Goal: Task Accomplishment & Management: Manage account settings

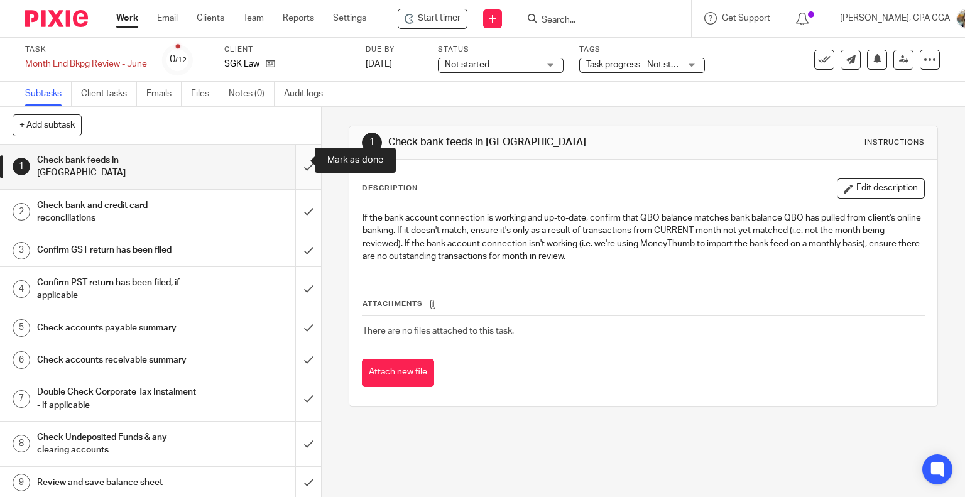
click at [293, 163] on input "submit" at bounding box center [160, 166] width 321 height 45
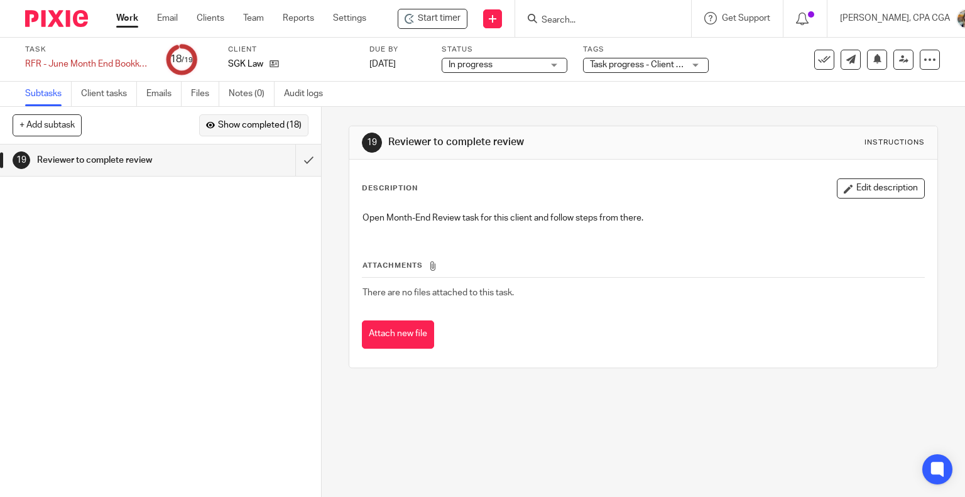
click at [271, 124] on span "Show completed (18)" at bounding box center [260, 126] width 84 height 10
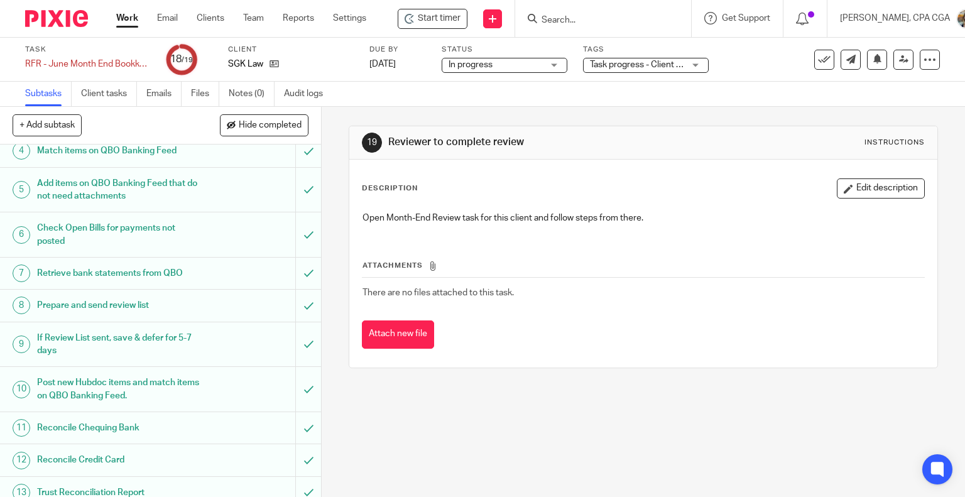
scroll to position [227, 0]
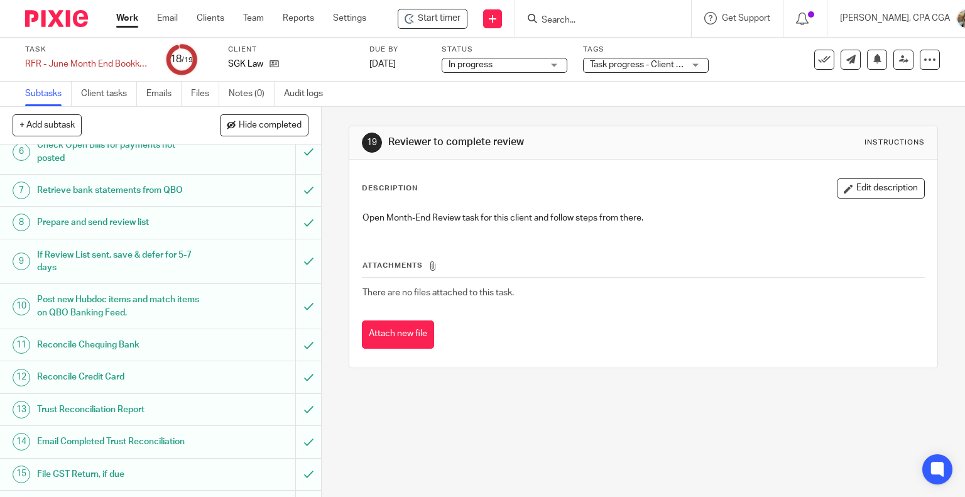
click at [114, 406] on h1 "Trust Reconciliation Report" at bounding box center [119, 409] width 164 height 19
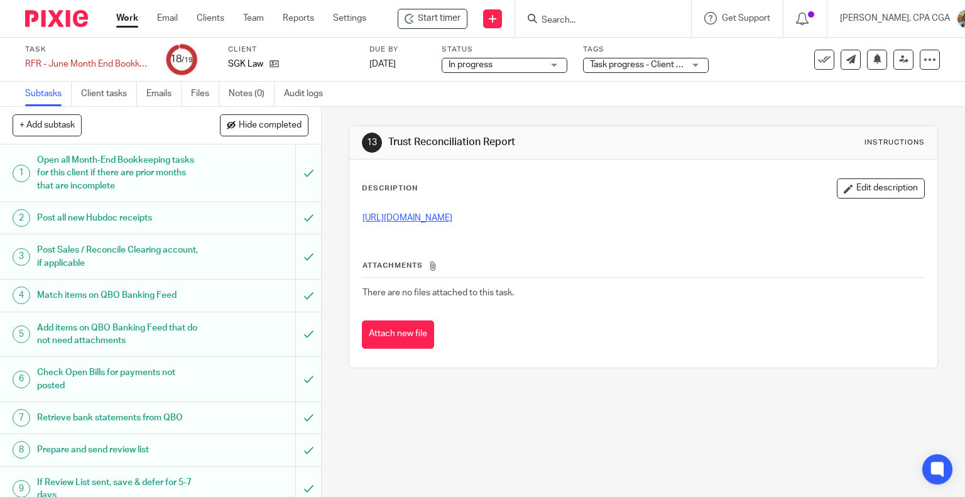
click at [452, 215] on link "[URL][DOMAIN_NAME]" at bounding box center [407, 218] width 90 height 9
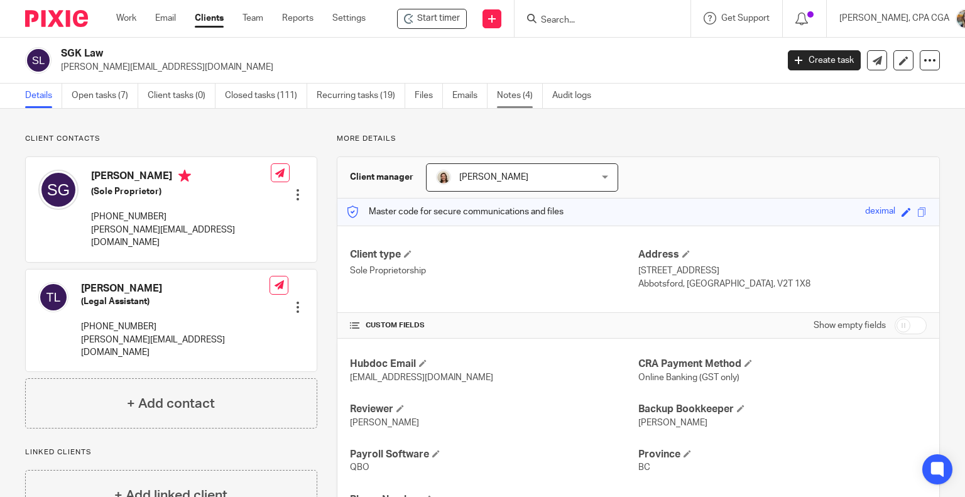
click at [508, 97] on link "Notes (4)" at bounding box center [520, 96] width 46 height 24
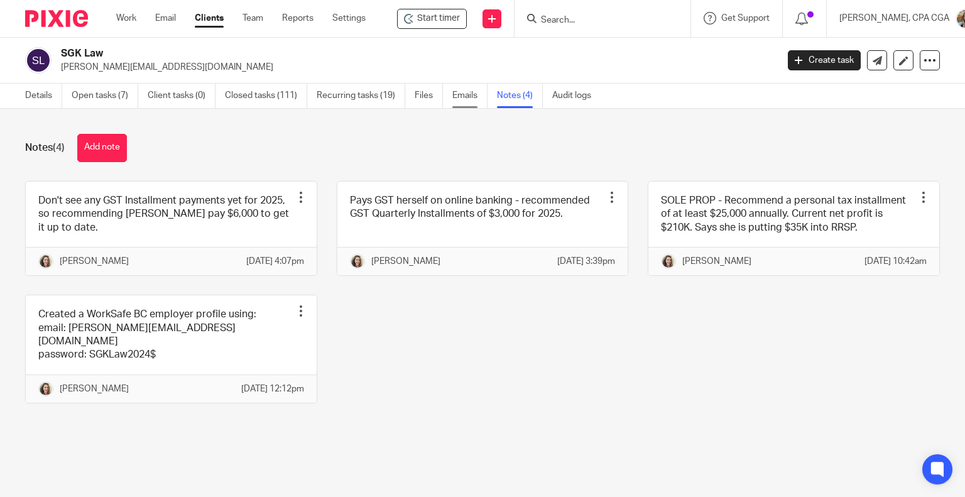
click at [457, 90] on link "Emails" at bounding box center [469, 96] width 35 height 24
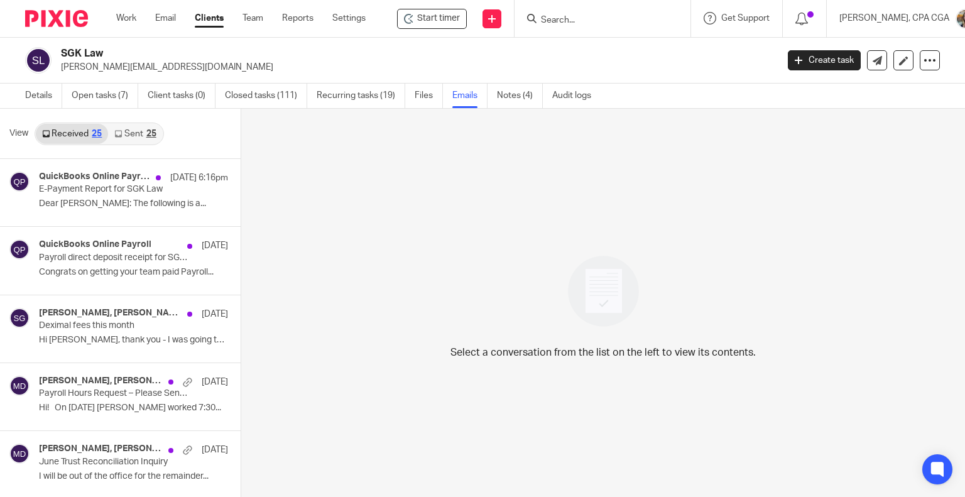
click at [141, 129] on link "Sent 25" at bounding box center [135, 134] width 54 height 20
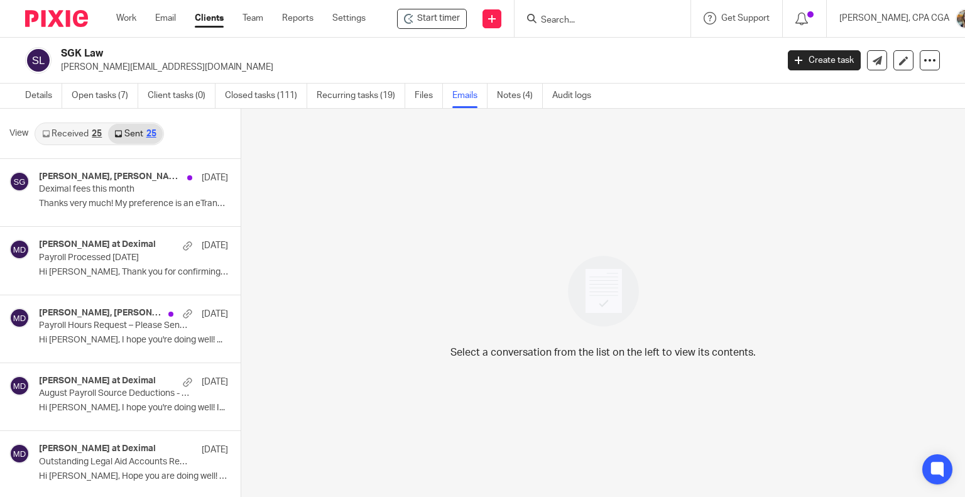
scroll to position [2, 0]
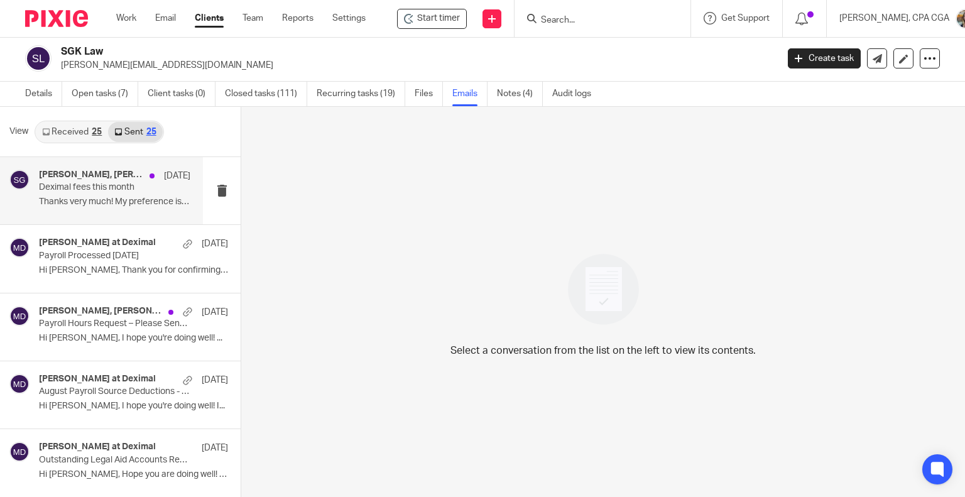
click at [138, 195] on div "[PERSON_NAME], [PERSON_NAME] [DATE] Deximal fees this month Thanks very much! M…" at bounding box center [114, 191] width 151 height 42
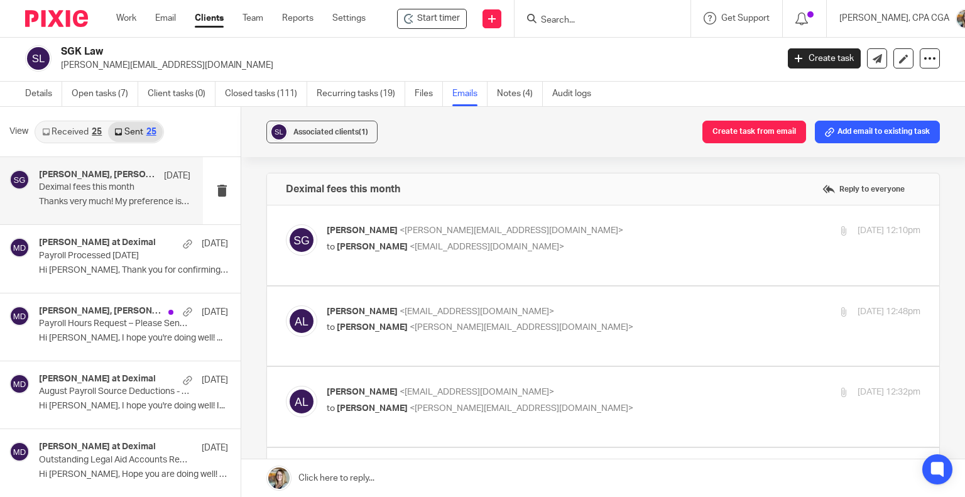
scroll to position [0, 0]
click at [509, 234] on p "[PERSON_NAME] <[PERSON_NAME][EMAIL_ADDRESS][DOMAIN_NAME]>" at bounding box center [525, 230] width 396 height 13
checkbox input "true"
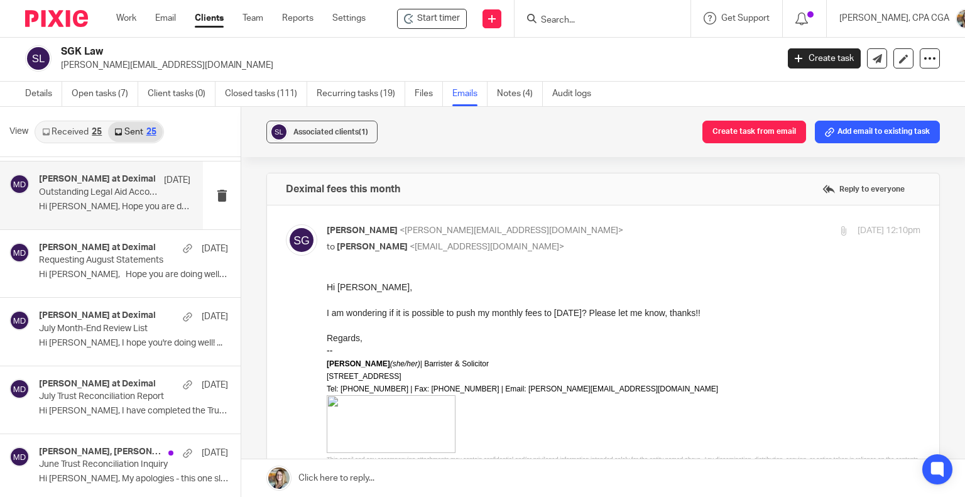
scroll to position [268, 0]
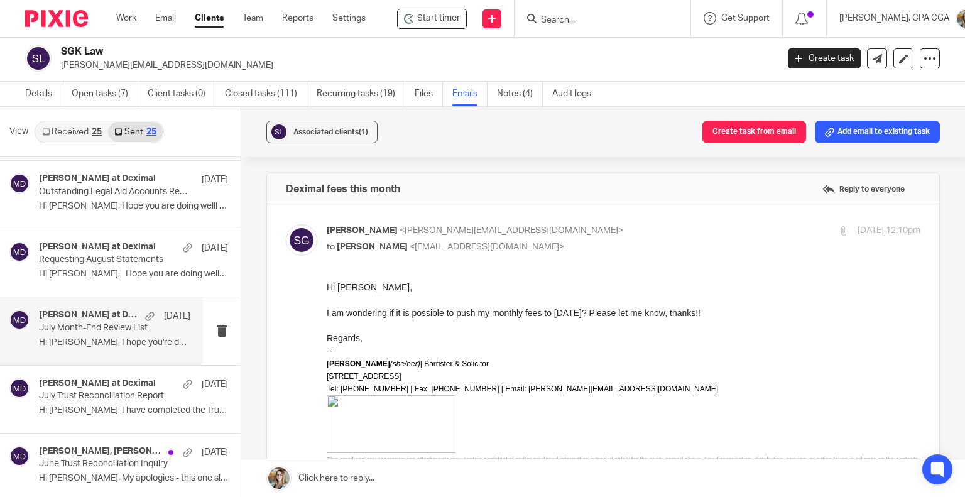
click at [94, 340] on p "Hi [PERSON_NAME], I hope you're doing well! ..." at bounding box center [114, 342] width 151 height 11
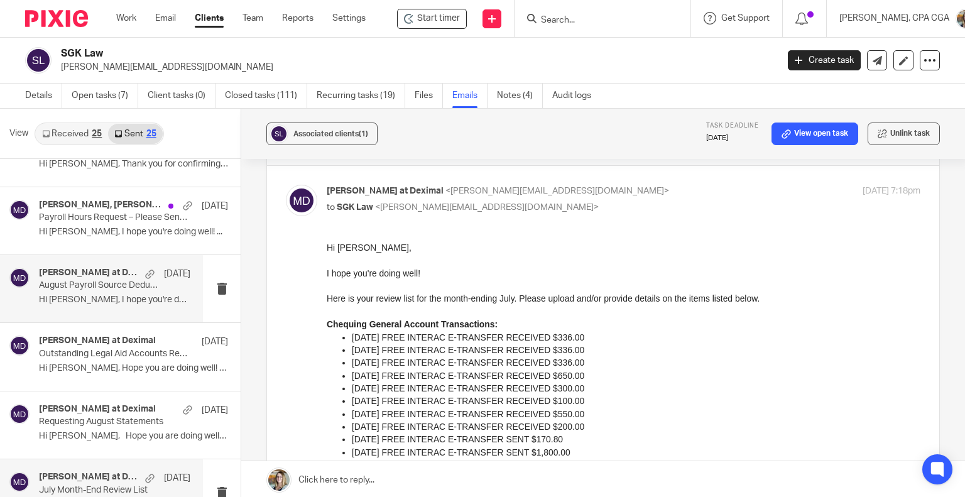
scroll to position [114, 0]
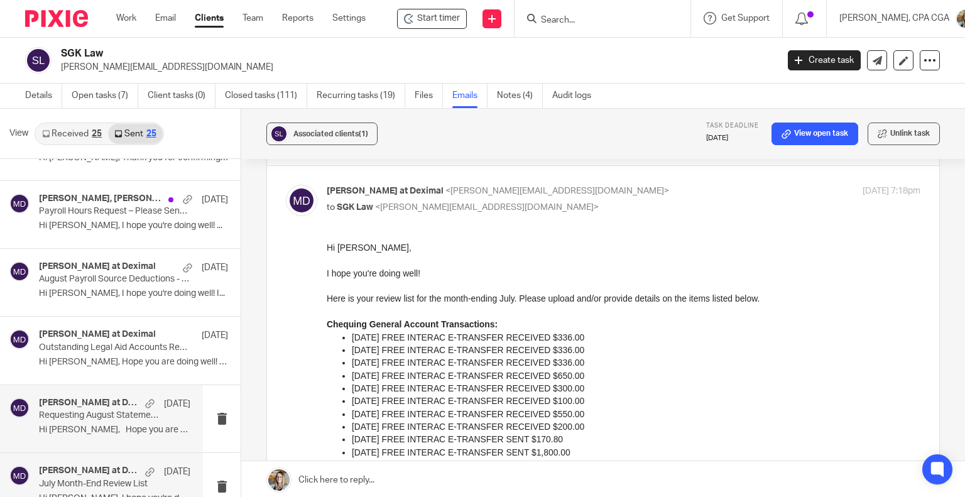
click at [107, 422] on div "[PERSON_NAME] at Deximal [DATE] Requesting August Statements Hi [PERSON_NAME], …" at bounding box center [114, 419] width 151 height 42
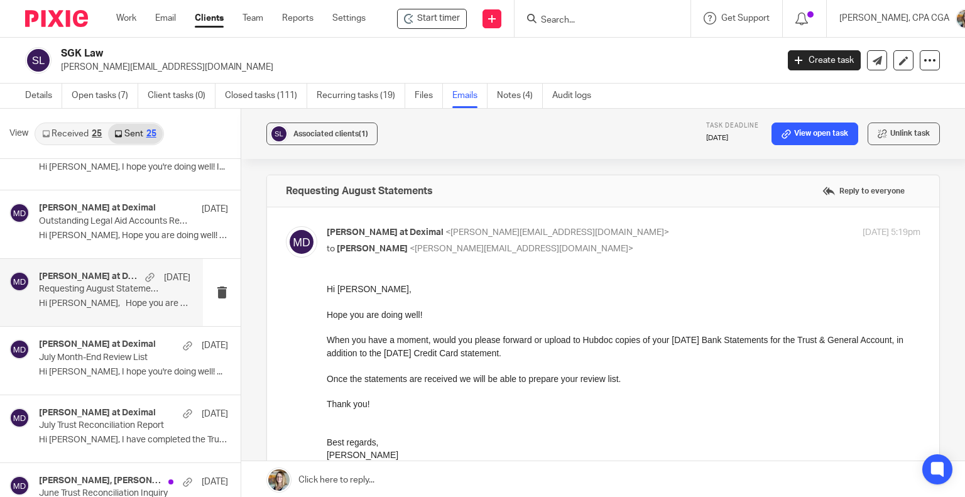
scroll to position [242, 0]
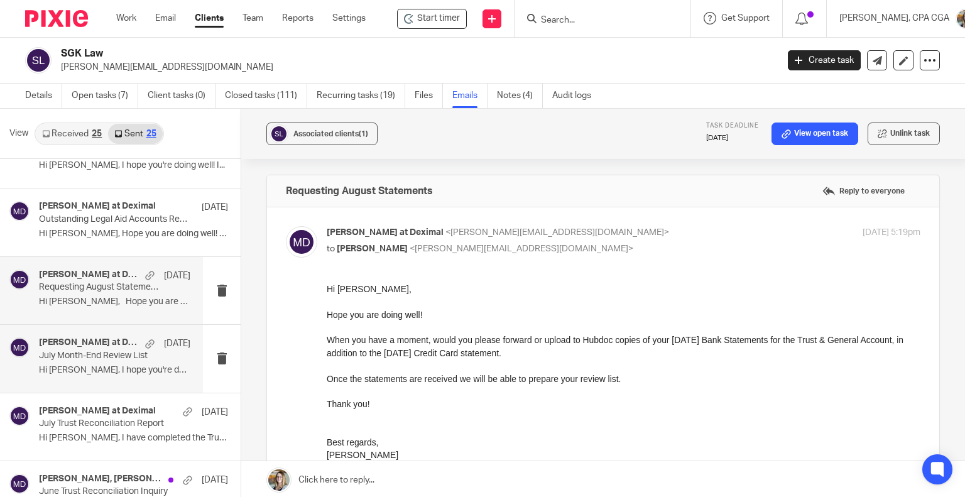
click at [107, 357] on p "July Month-End Review List" at bounding box center [99, 356] width 121 height 11
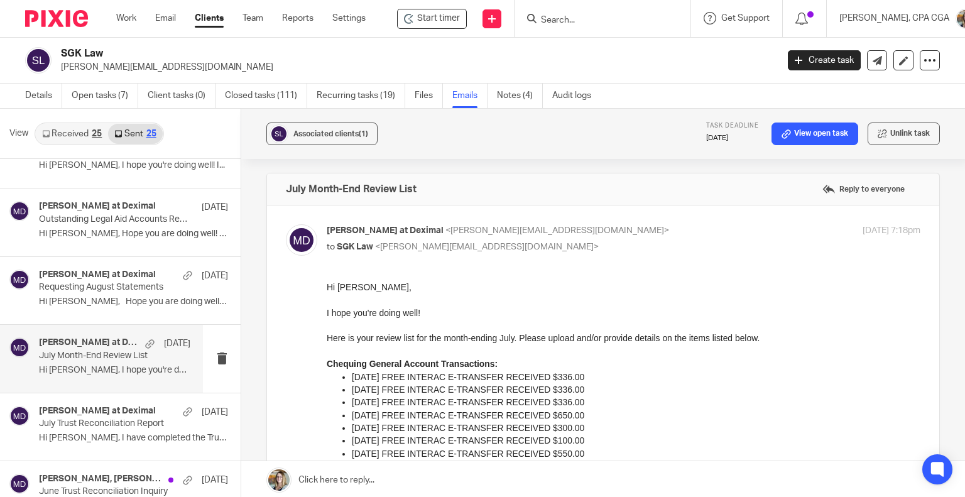
scroll to position [0, 0]
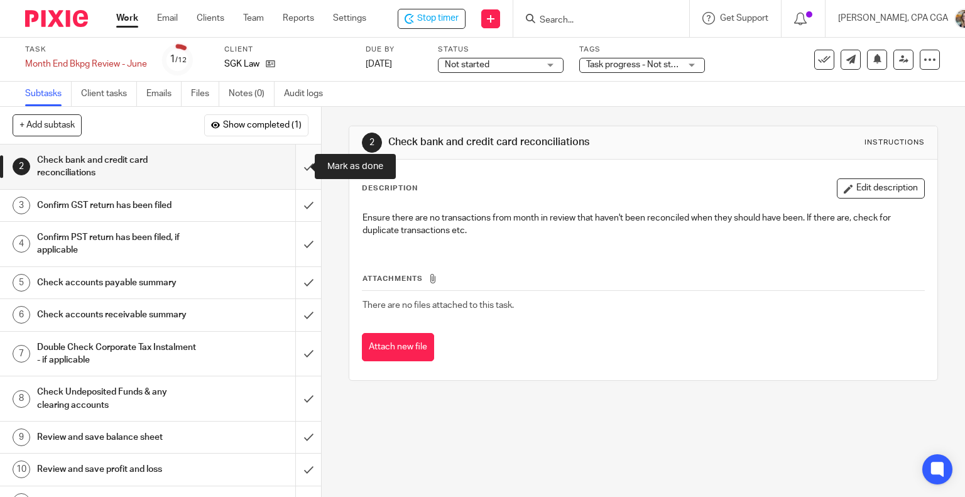
click at [292, 166] on input "submit" at bounding box center [160, 166] width 321 height 45
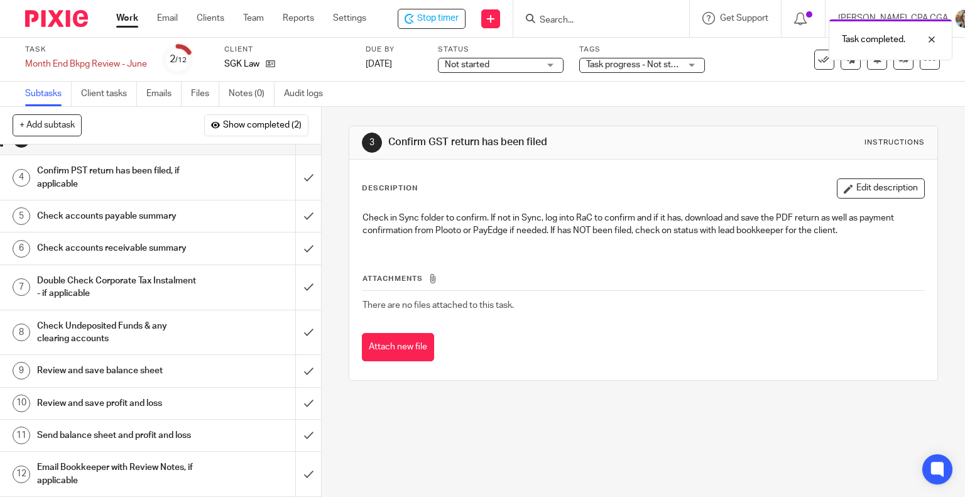
scroll to position [33, 0]
click at [114, 426] on h1 "Send balance sheet and profit and loss" at bounding box center [119, 435] width 164 height 19
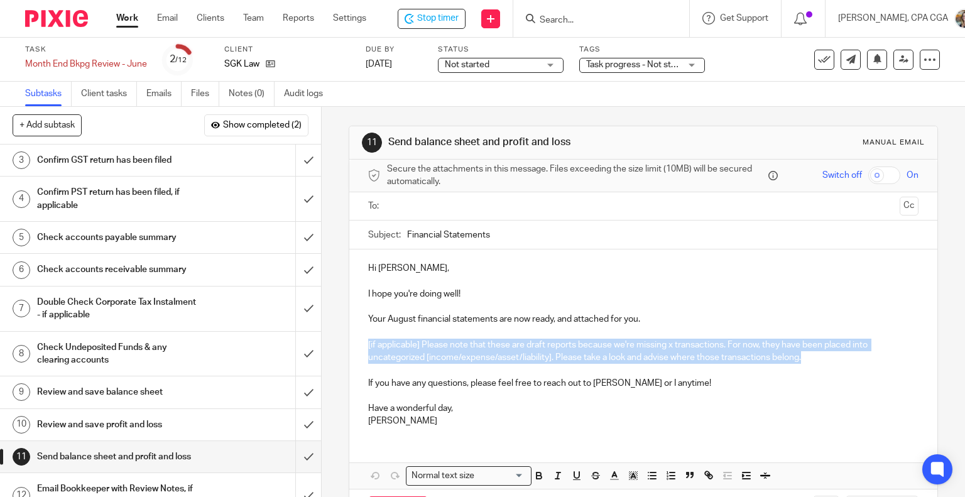
drag, startPoint x: 812, startPoint y: 359, endPoint x: 359, endPoint y: 346, distance: 453.1
click at [359, 346] on div "Hi [PERSON_NAME], I hope you're doing well! Your August financial statements ar…" at bounding box center [643, 342] width 589 height 187
paste div
